Goal: Task Accomplishment & Management: Manage account settings

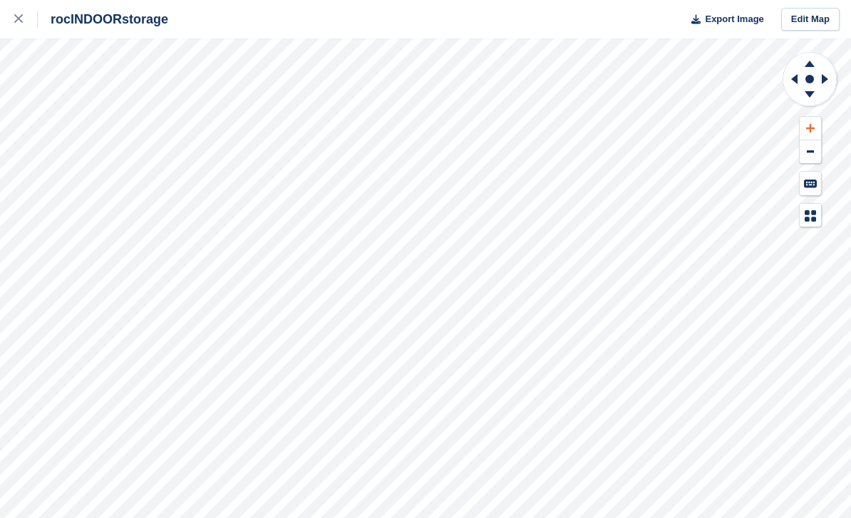
click at [806, 131] on icon at bounding box center [810, 128] width 9 height 10
click at [809, 130] on icon at bounding box center [810, 128] width 9 height 10
click at [810, 64] on icon at bounding box center [809, 64] width 10 height 6
click at [811, 70] on icon at bounding box center [809, 62] width 37 height 18
click at [811, 69] on icon at bounding box center [809, 62] width 37 height 18
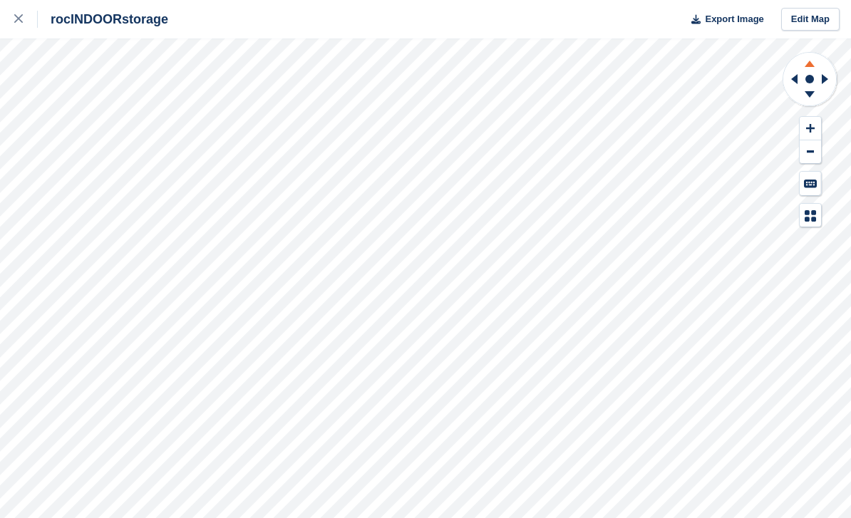
click at [810, 66] on icon at bounding box center [809, 64] width 10 height 6
click at [809, 69] on icon at bounding box center [809, 62] width 37 height 18
click at [810, 66] on icon at bounding box center [809, 64] width 10 height 6
click at [811, 66] on icon at bounding box center [809, 64] width 10 height 6
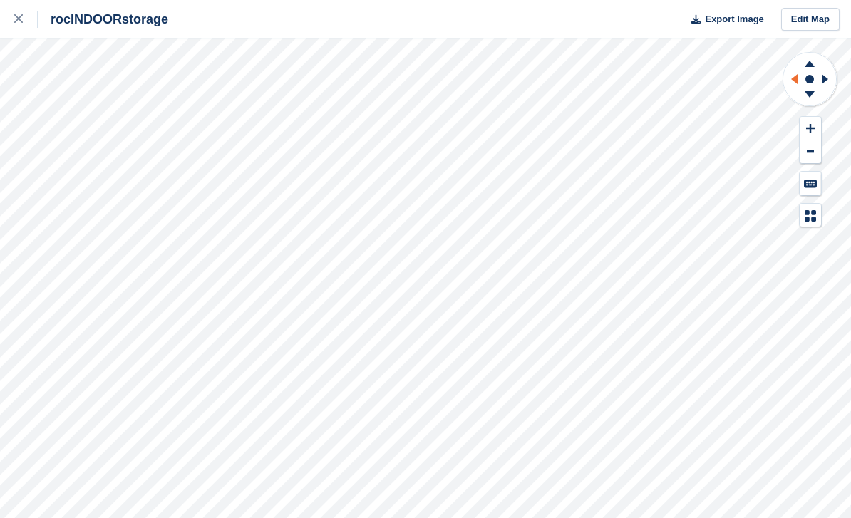
click at [800, 71] on icon at bounding box center [792, 79] width 18 height 37
click at [811, 66] on icon at bounding box center [809, 64] width 10 height 6
click at [811, 65] on icon at bounding box center [809, 64] width 10 height 6
click at [811, 64] on icon at bounding box center [809, 64] width 10 height 6
click at [807, 66] on icon at bounding box center [809, 64] width 10 height 6
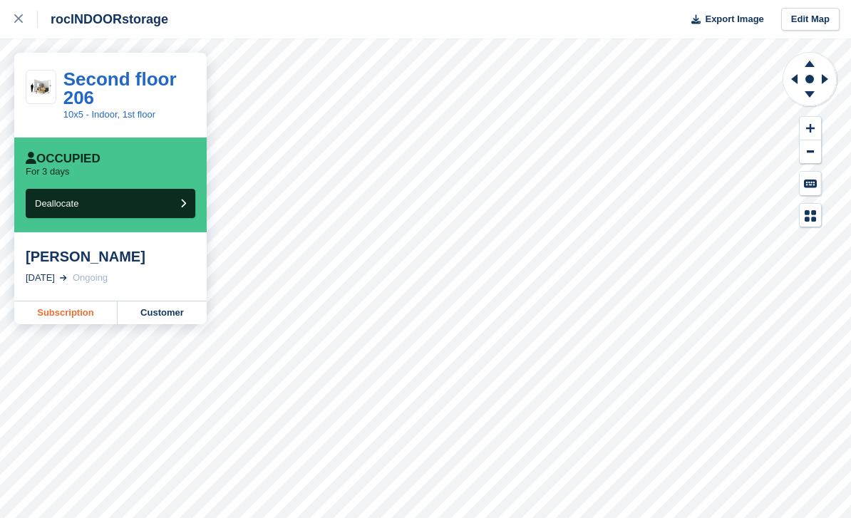
click at [63, 312] on link "Subscription" at bounding box center [65, 312] width 103 height 23
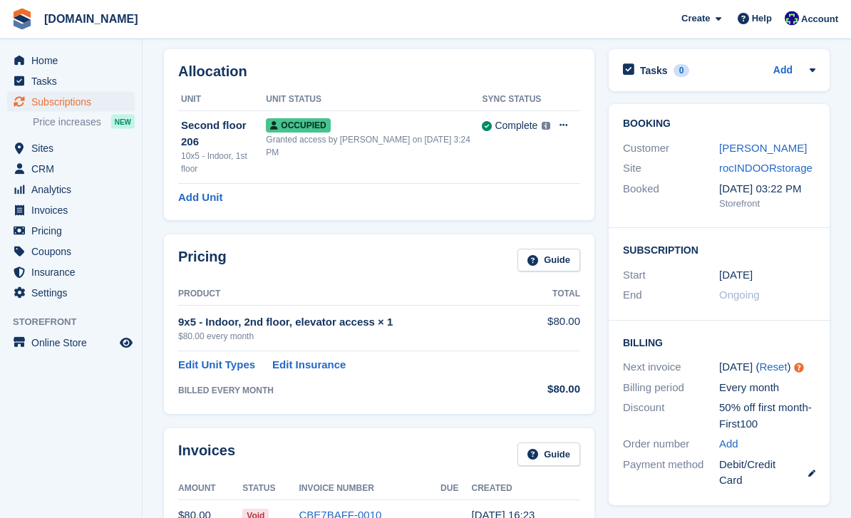
scroll to position [56, 0]
